Goal: Communication & Community: Answer question/provide support

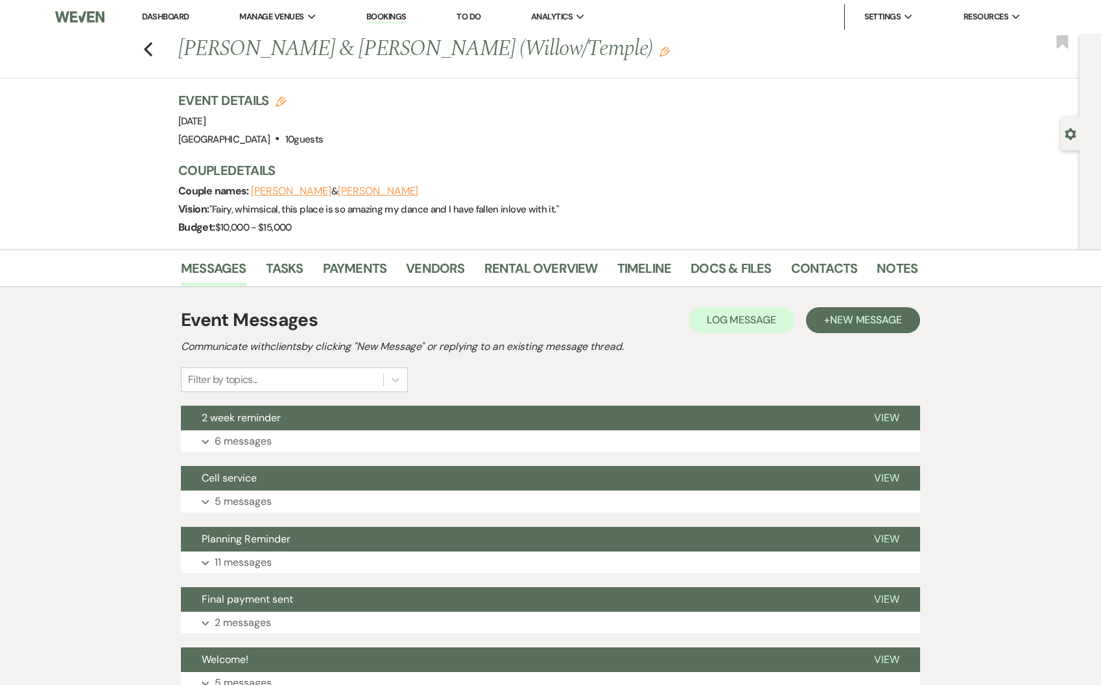
click at [159, 20] on link "Dashboard" at bounding box center [165, 16] width 47 height 11
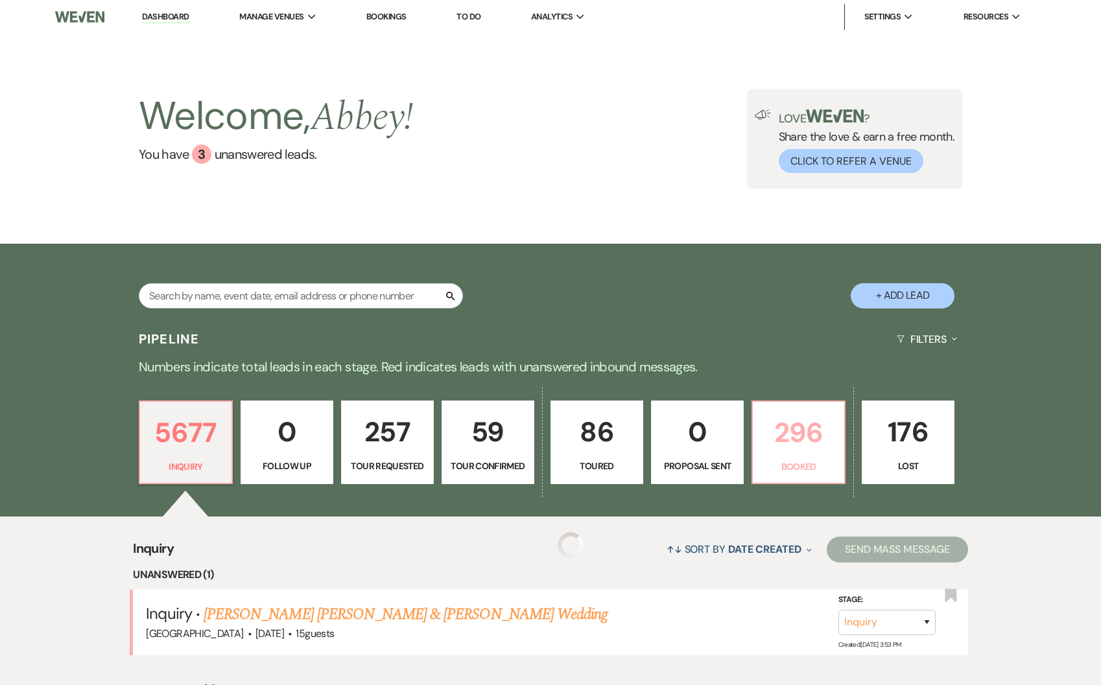
click at [816, 425] on p "296" at bounding box center [798, 432] width 76 height 43
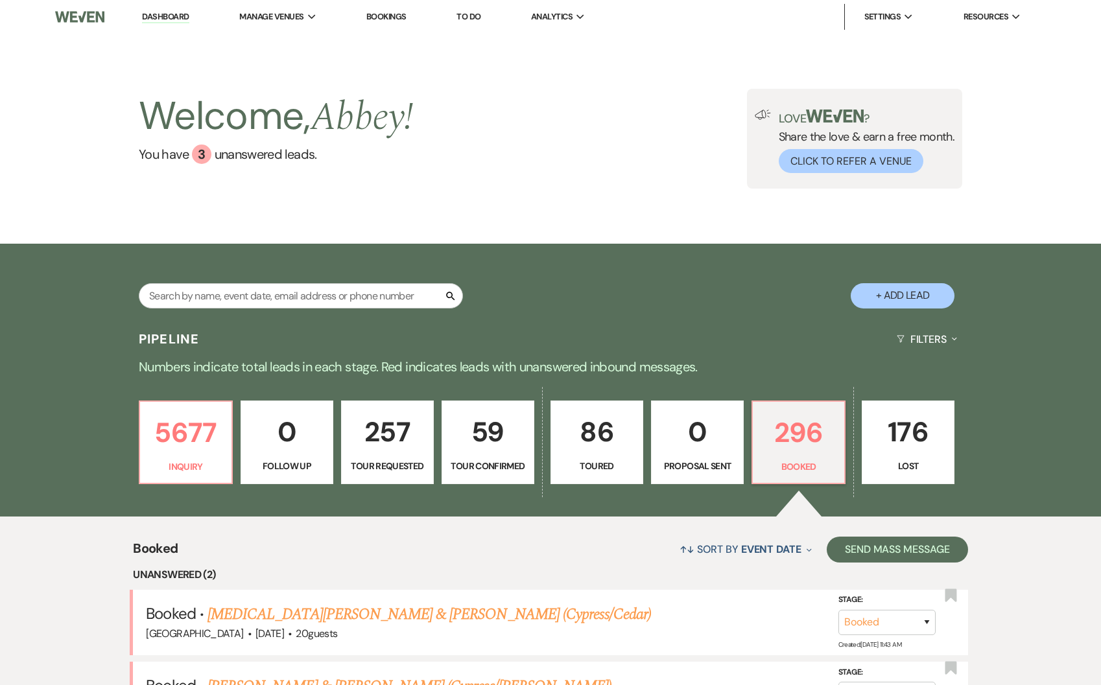
scroll to position [551, 0]
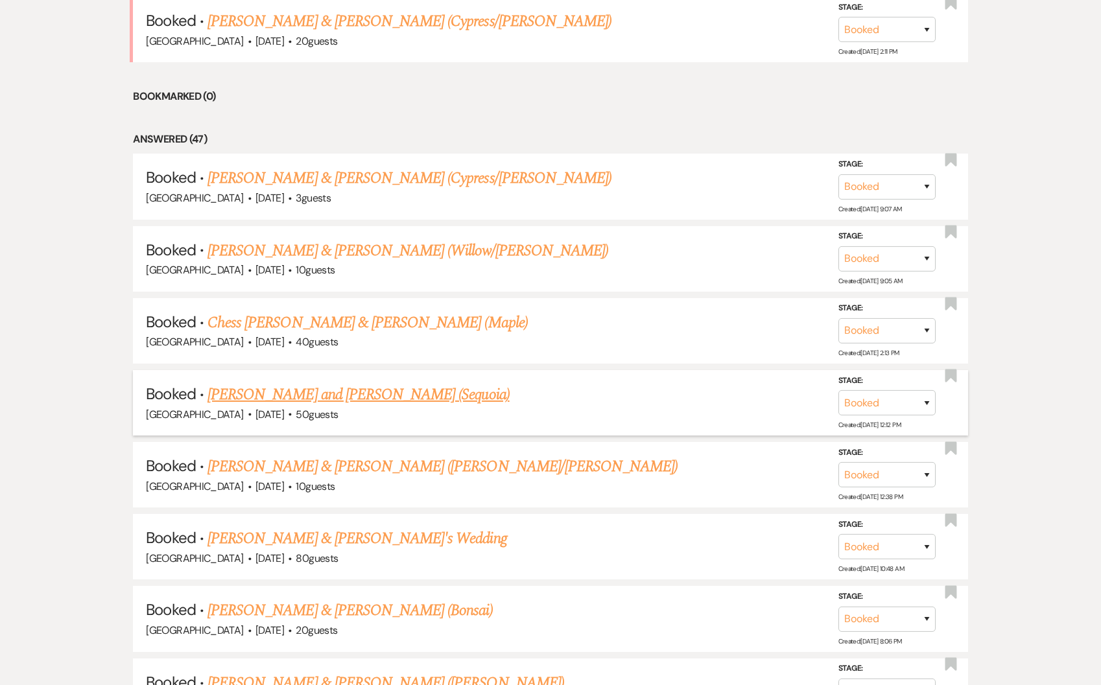
click at [413, 393] on link "[PERSON_NAME] and [PERSON_NAME] (Sequoia)" at bounding box center [358, 394] width 302 height 23
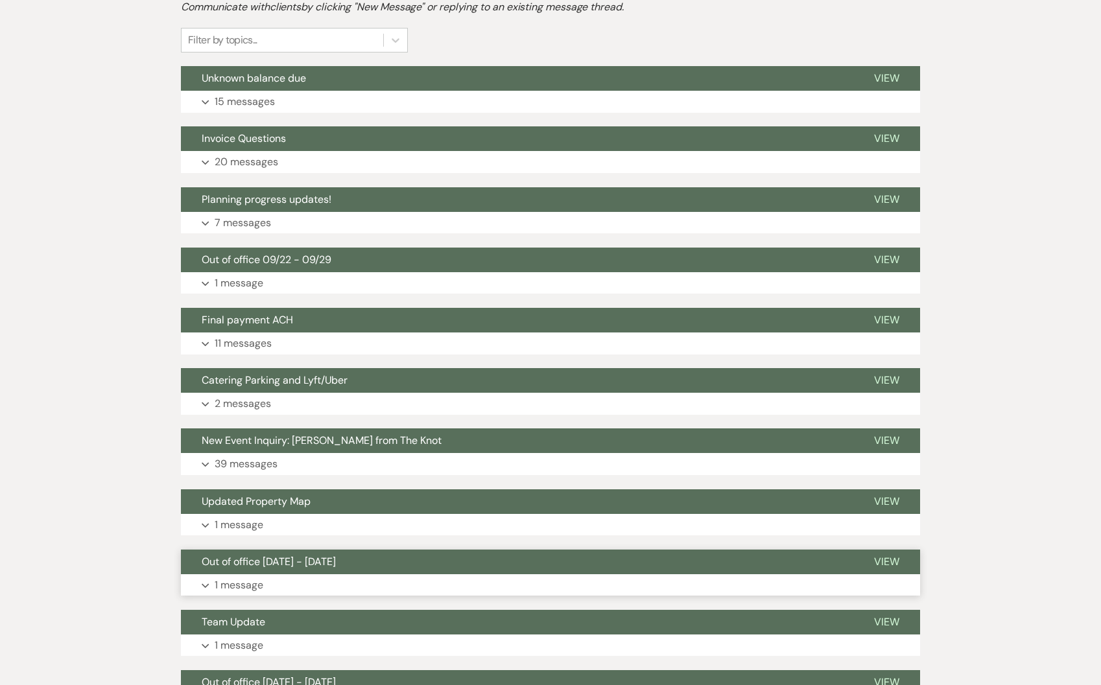
scroll to position [47, 0]
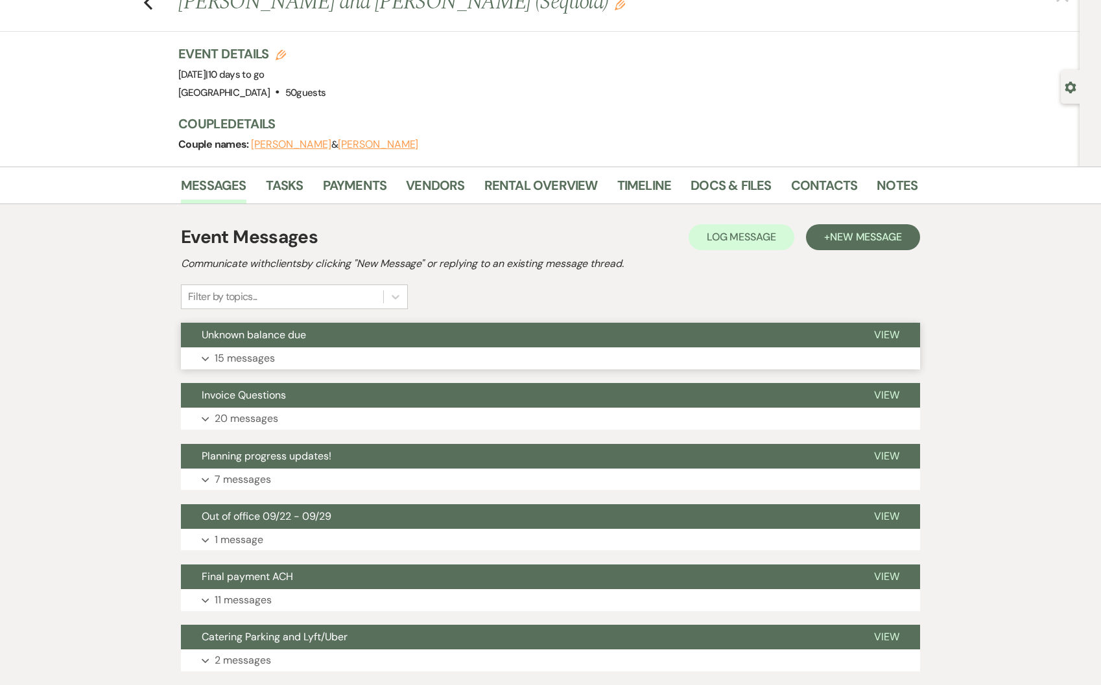
click at [313, 353] on button "Expand 15 messages" at bounding box center [550, 358] width 739 height 22
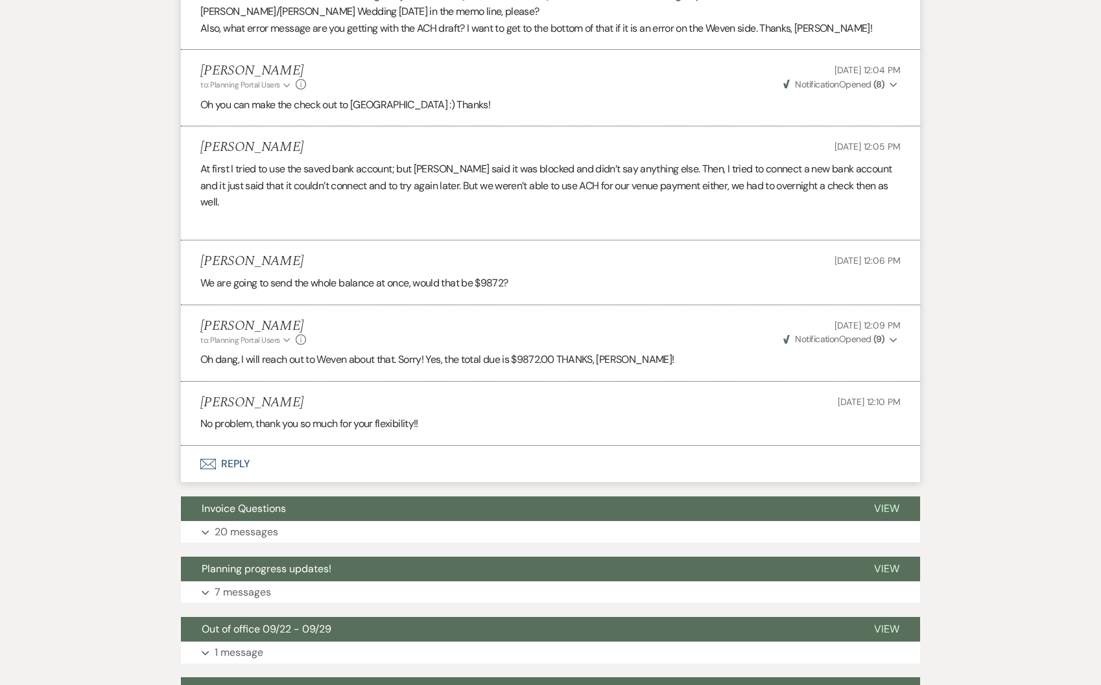
scroll to position [1657, 0]
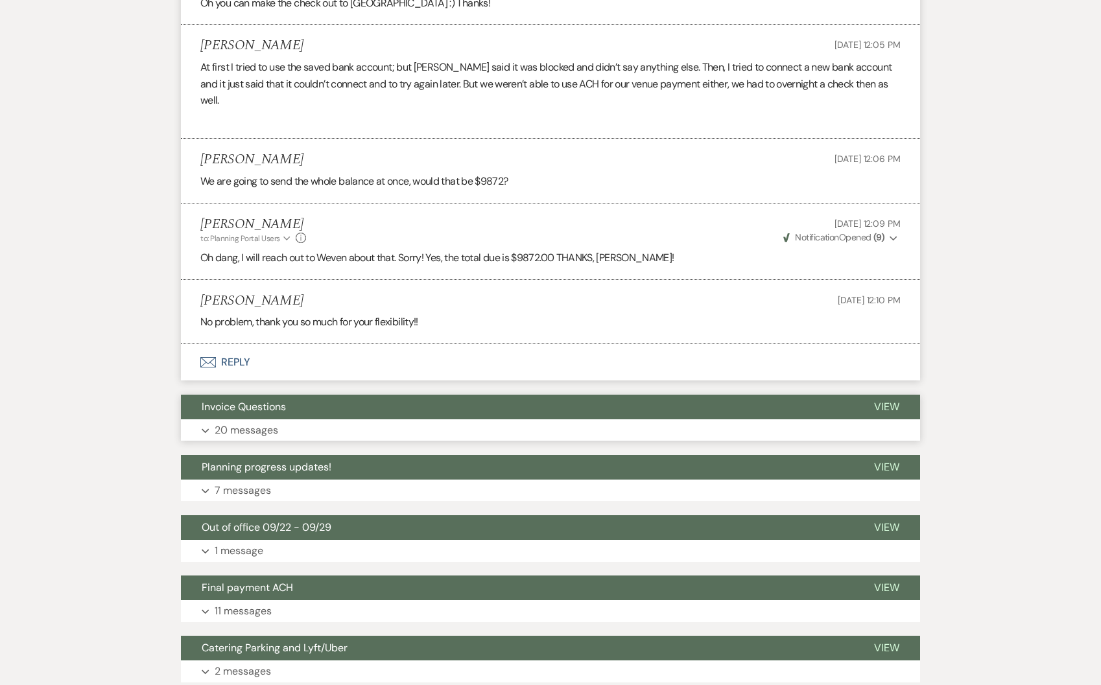
click at [252, 400] on span "Invoice Questions" at bounding box center [244, 407] width 84 height 14
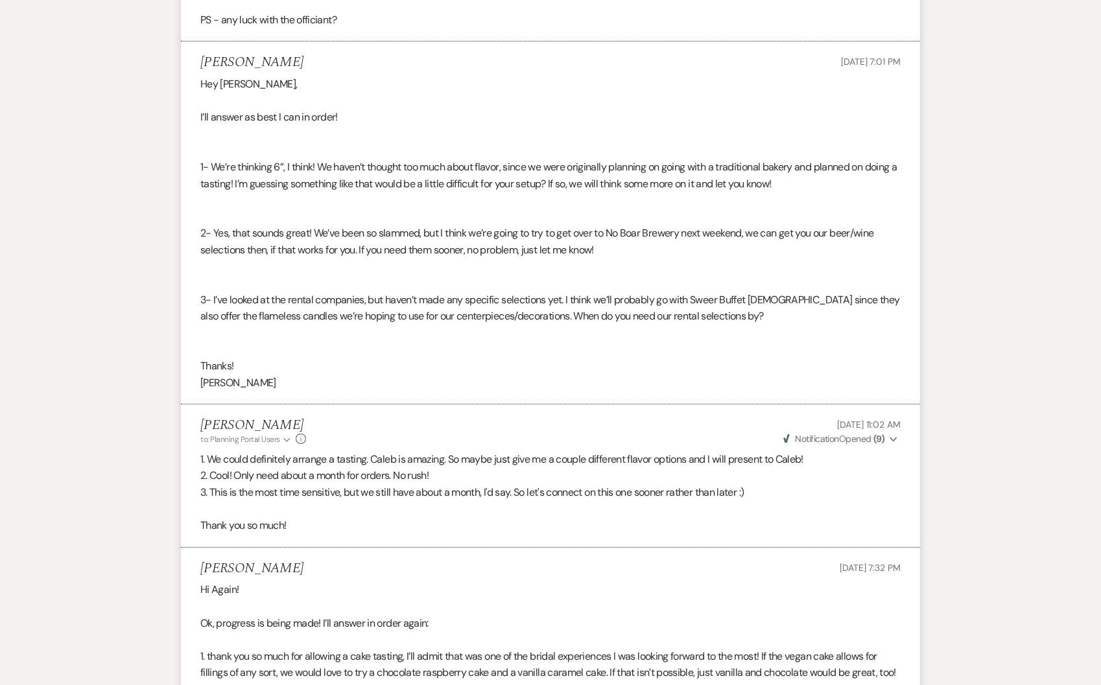
scroll to position [1804, 0]
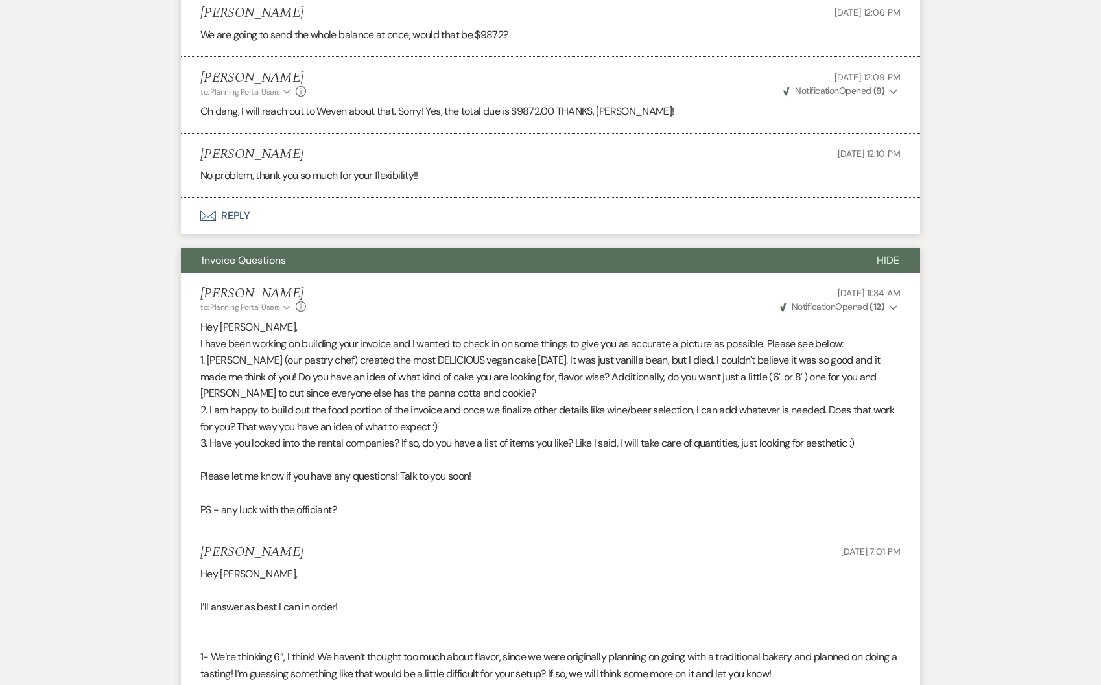
click at [871, 248] on button "Hide" at bounding box center [888, 260] width 64 height 25
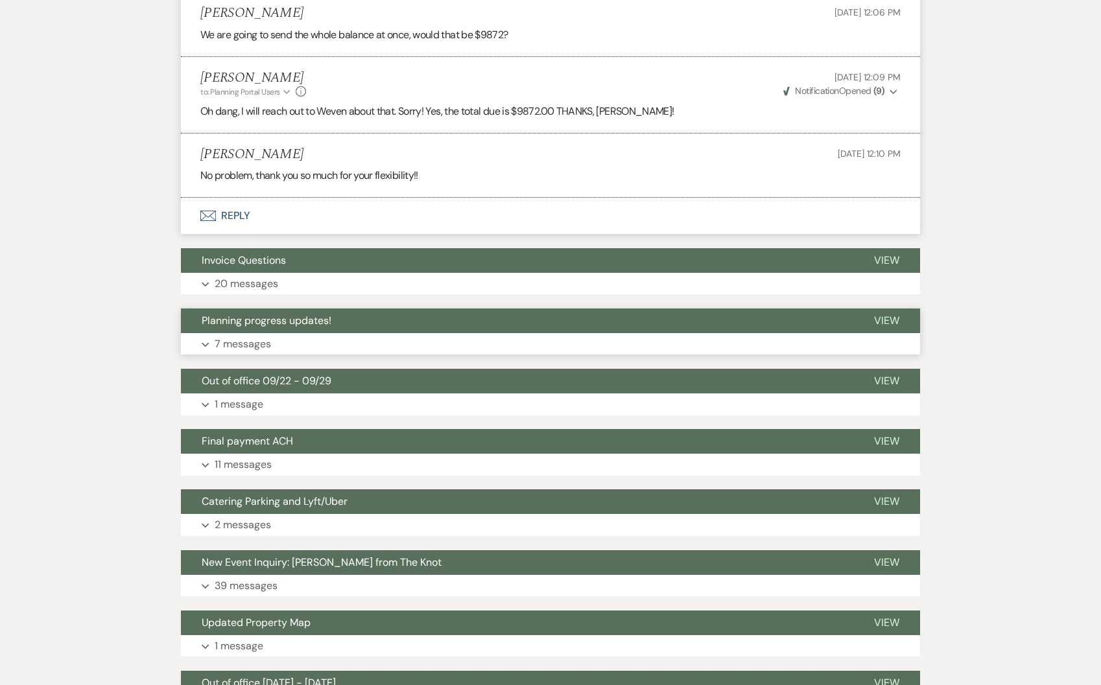
click at [276, 333] on button "Expand 7 messages" at bounding box center [550, 344] width 739 height 22
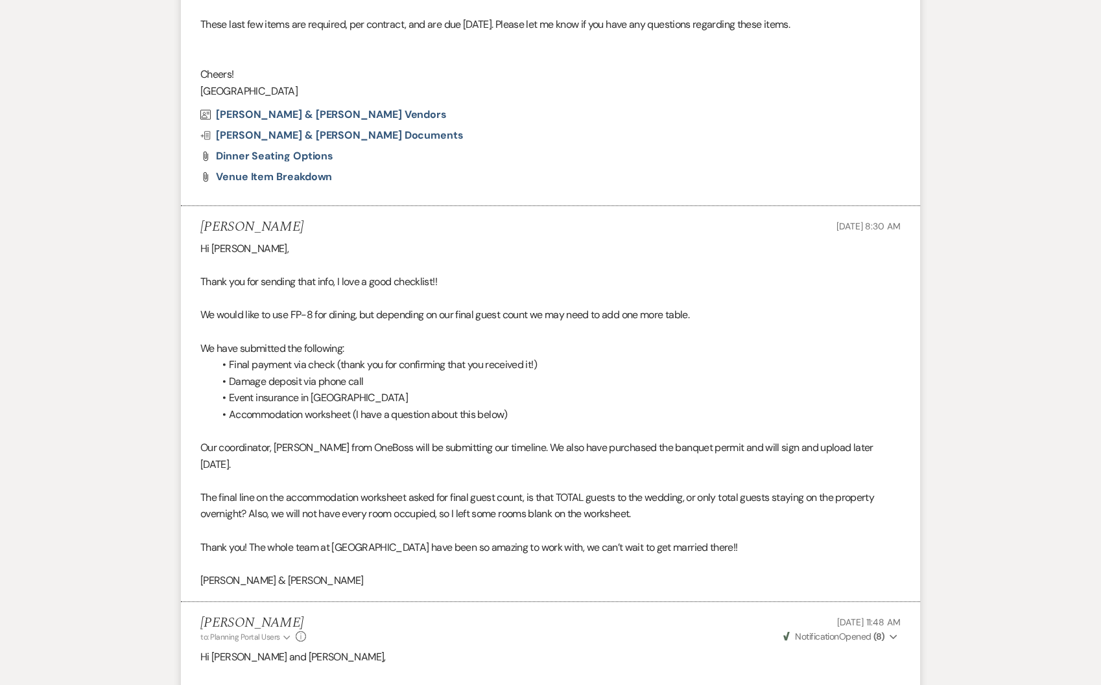
scroll to position [0, 0]
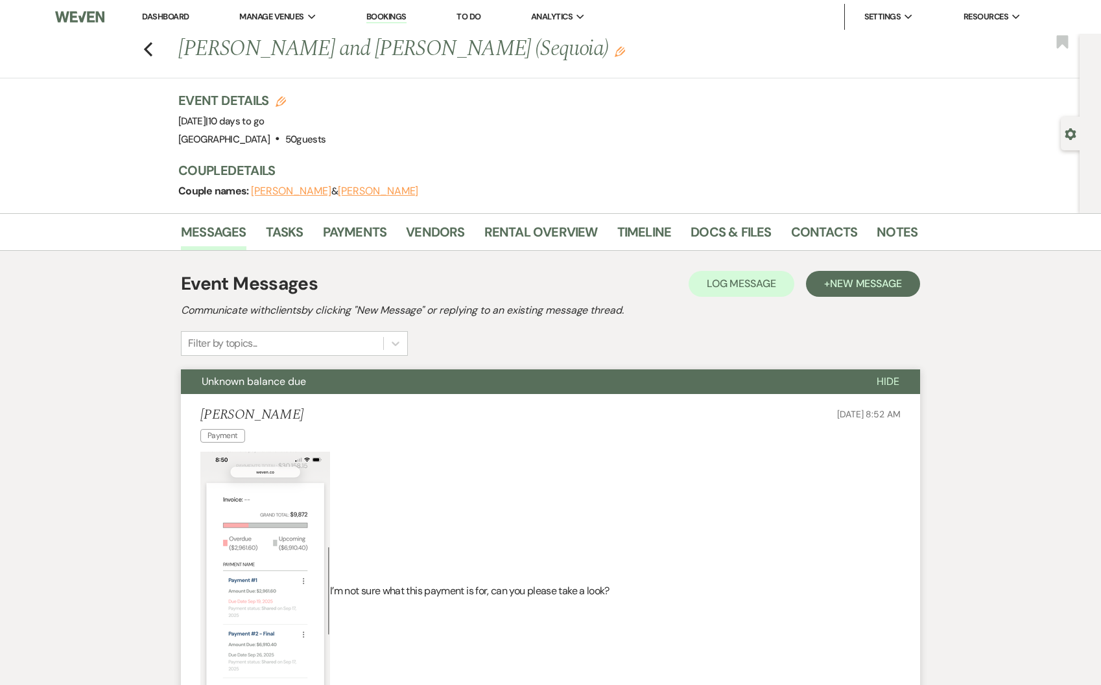
click at [889, 382] on span "Hide" at bounding box center [887, 382] width 23 height 14
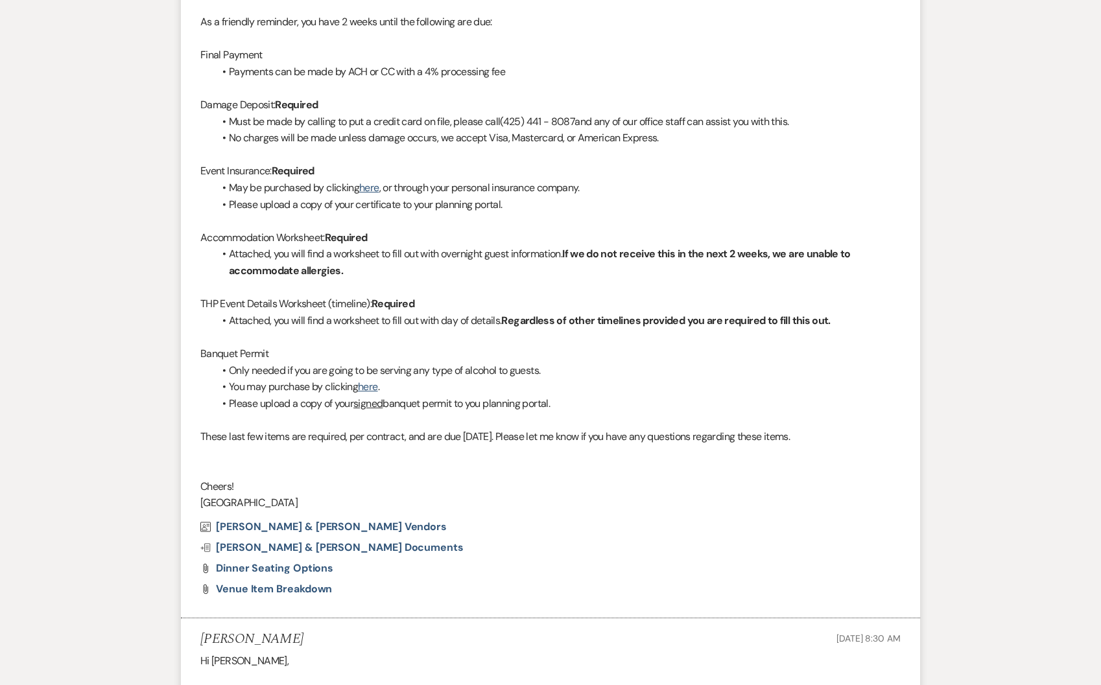
scroll to position [342, 0]
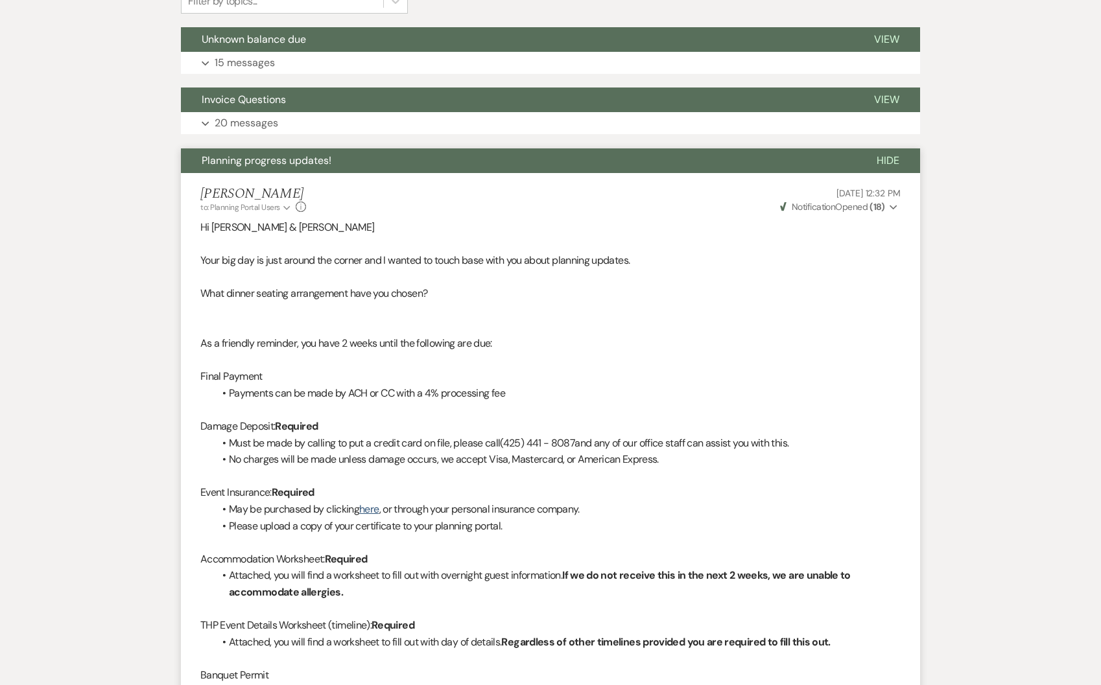
click at [876, 165] on button "Hide" at bounding box center [888, 160] width 64 height 25
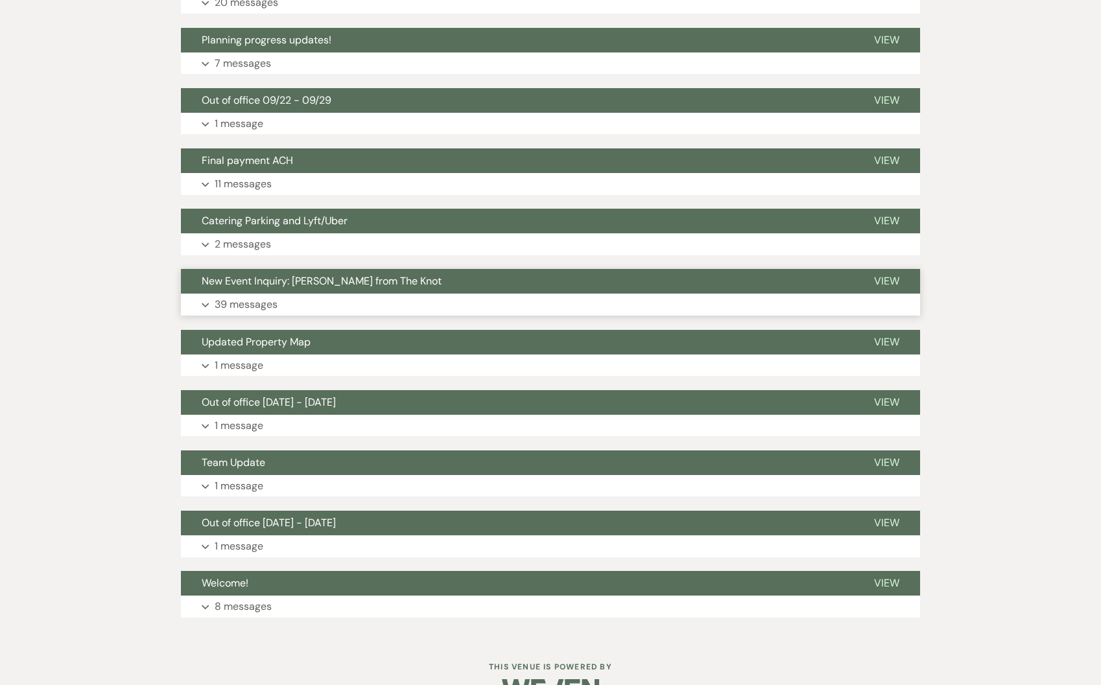
scroll to position [498, 0]
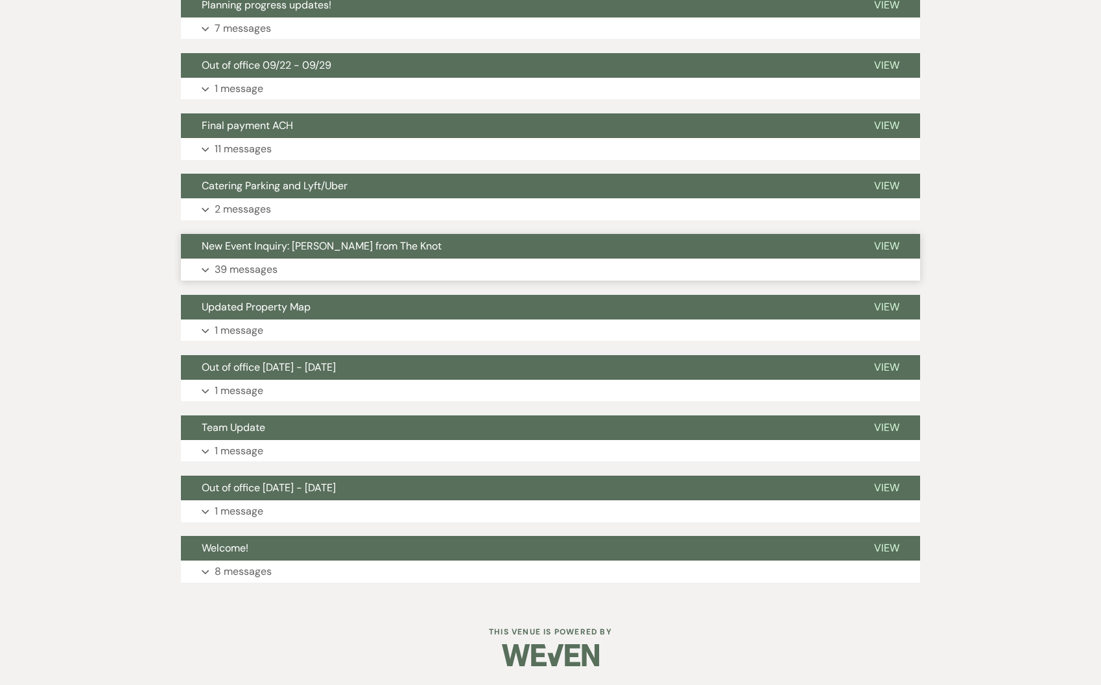
click at [247, 263] on p "39 messages" at bounding box center [246, 269] width 63 height 17
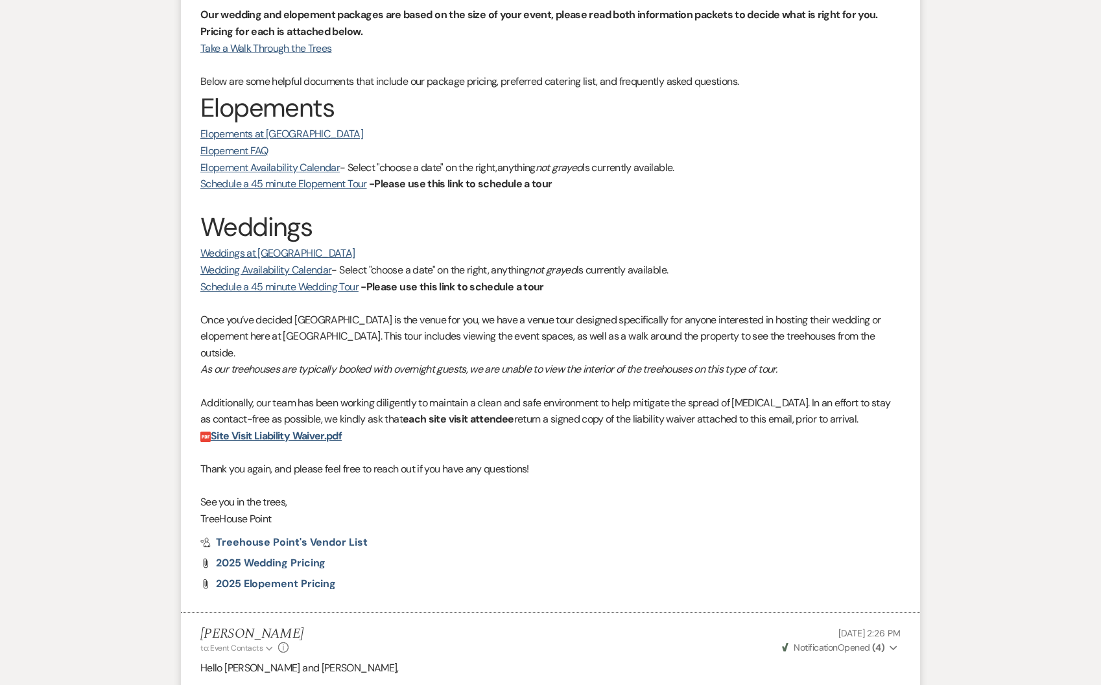
scroll to position [0, 0]
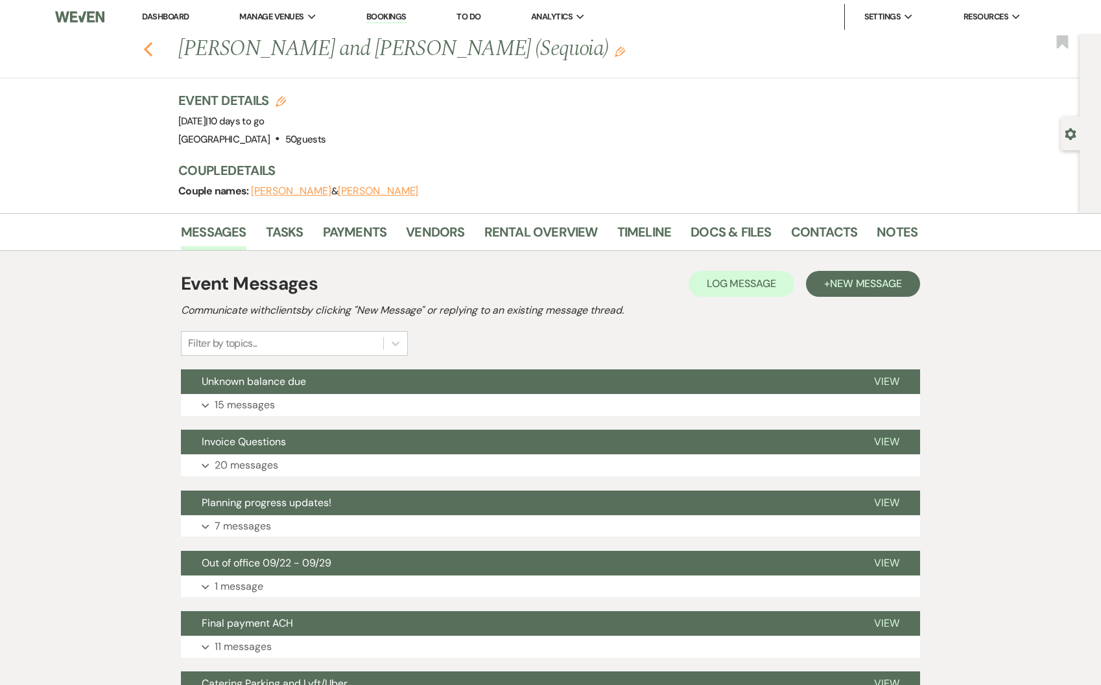
click at [153, 40] on button "Previous" at bounding box center [148, 48] width 10 height 18
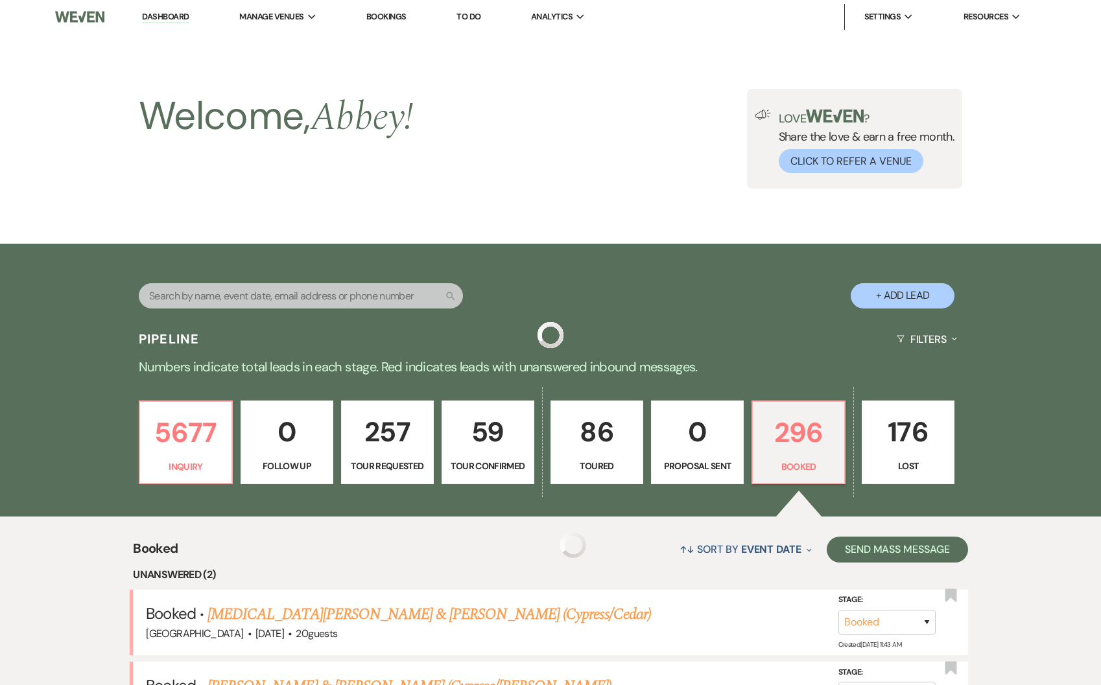
scroll to position [665, 0]
